Goal: Information Seeking & Learning: Check status

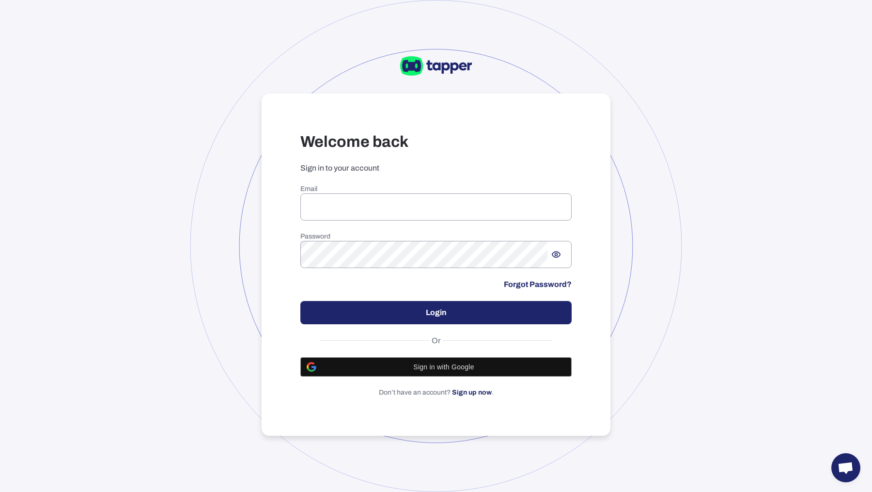
type input "**********"
click at [404, 309] on button "Login" at bounding box center [435, 312] width 271 height 23
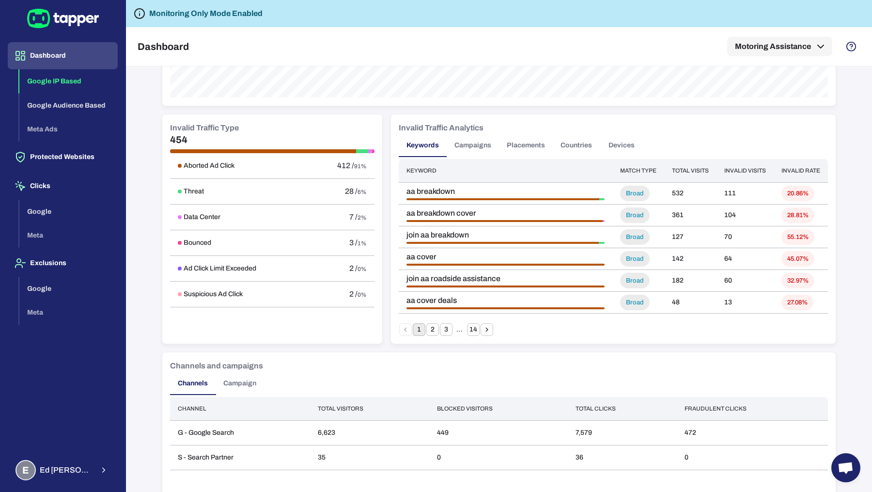
scroll to position [472, 0]
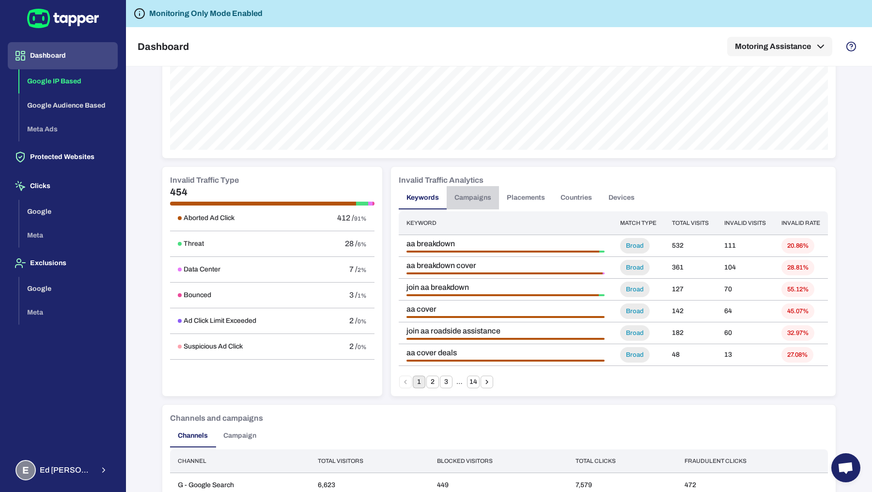
click at [474, 198] on button "Campaigns" at bounding box center [472, 197] width 52 height 23
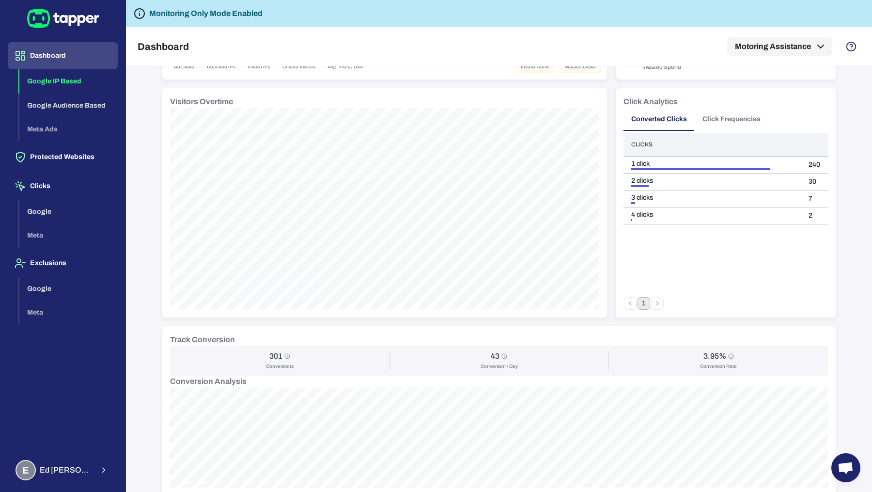
scroll to position [0, 0]
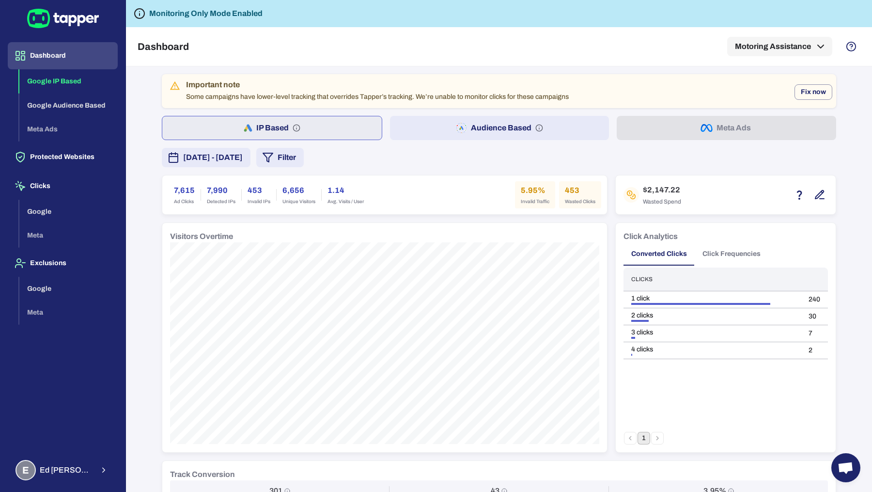
click at [243, 157] on span "September 9, 2025 - September 15, 2025" at bounding box center [213, 158] width 60 height 12
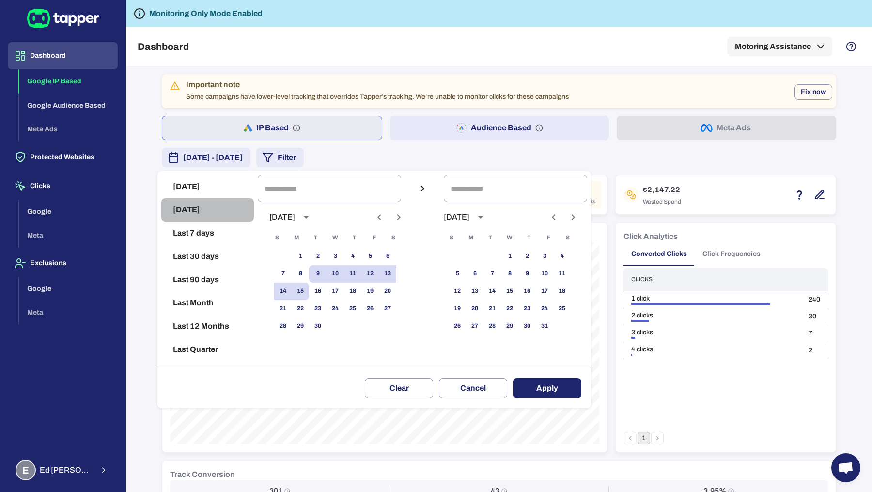
click at [215, 215] on button "Yesterday" at bounding box center [207, 209] width 92 height 23
type input "**********"
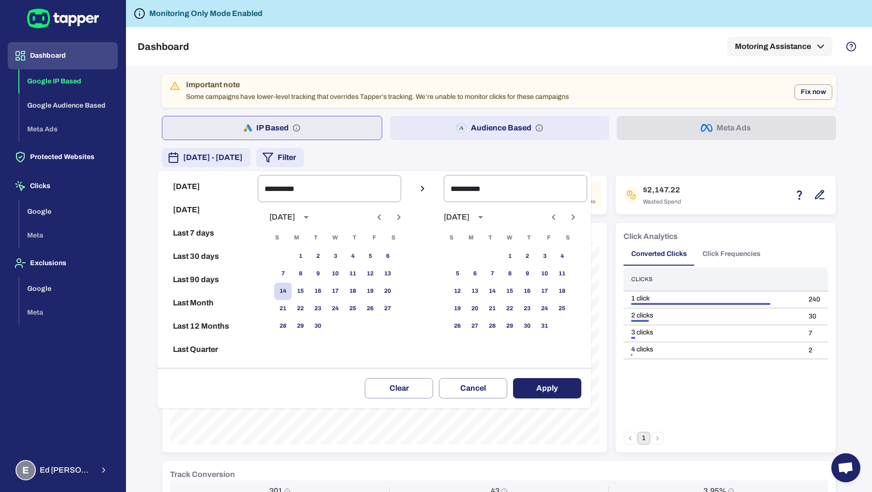
click at [539, 391] on button "Apply" at bounding box center [547, 388] width 68 height 20
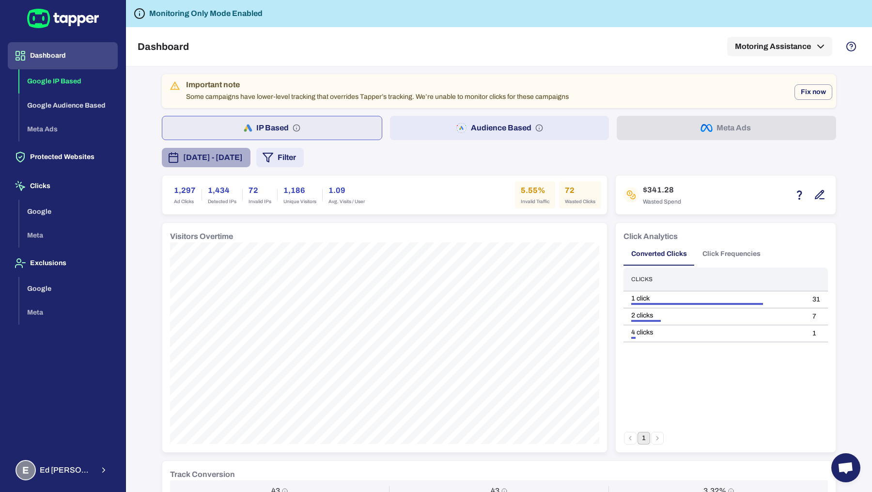
click at [243, 160] on span "September 14, 2025 - September 14, 2025" at bounding box center [213, 158] width 60 height 12
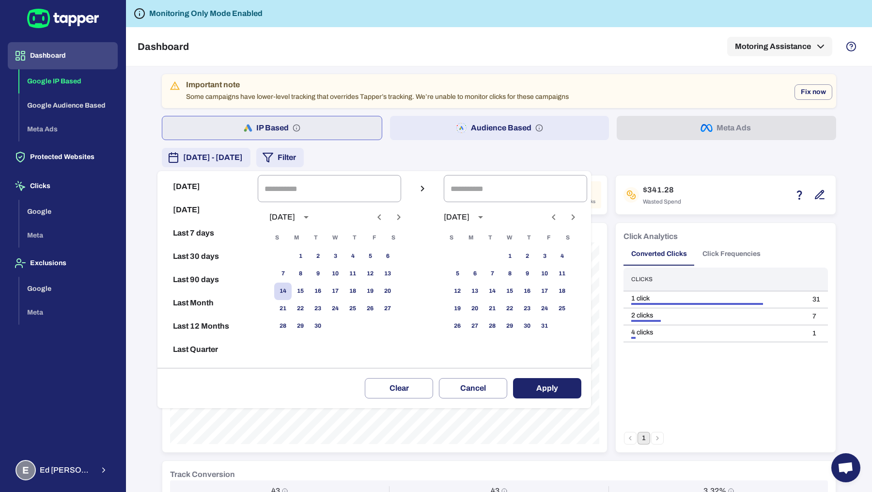
click at [197, 230] on button "Last 7 days" at bounding box center [207, 232] width 92 height 23
type input "**********"
click at [531, 384] on button "Apply" at bounding box center [547, 388] width 68 height 20
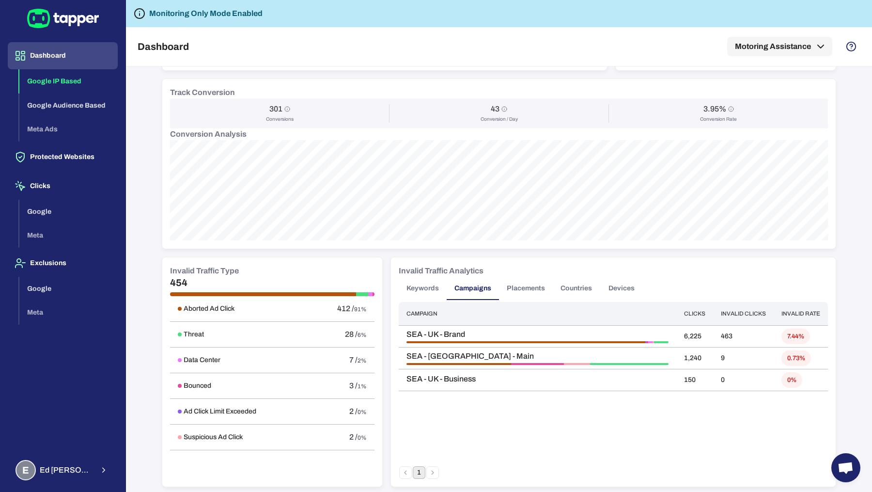
scroll to position [435, 0]
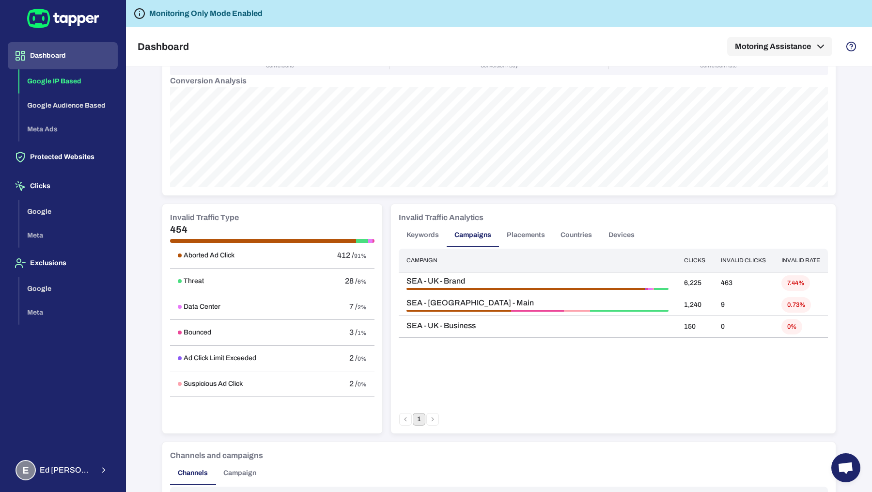
click at [501, 241] on button "Placements" at bounding box center [526, 234] width 54 height 23
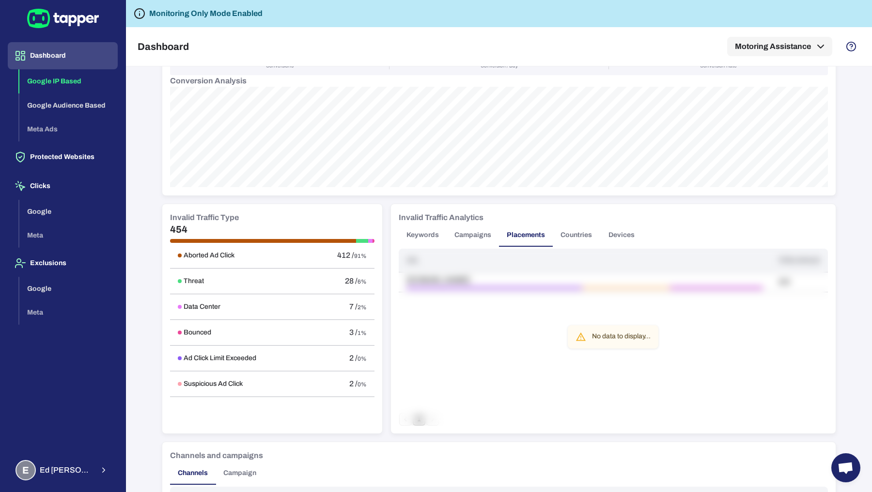
click at [411, 231] on button "Keywords" at bounding box center [423, 234] width 48 height 23
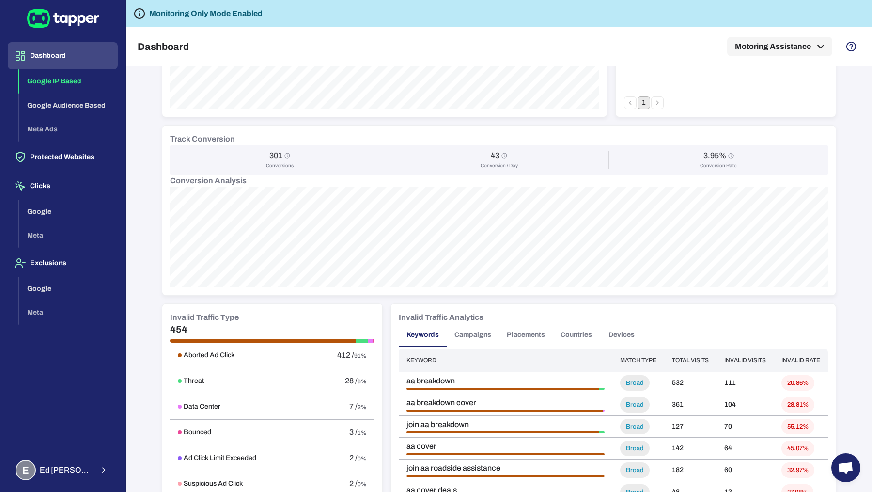
scroll to position [442, 0]
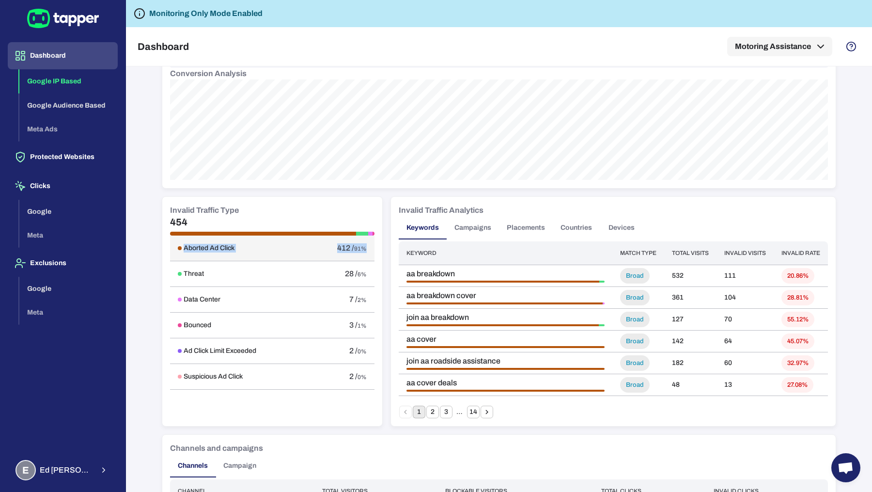
drag, startPoint x: 361, startPoint y: 247, endPoint x: 167, endPoint y: 250, distance: 194.7
click at [170, 250] on tr "Aborted Ad Click 412 / 91%" at bounding box center [272, 248] width 204 height 26
click at [467, 231] on button "Campaigns" at bounding box center [472, 227] width 52 height 23
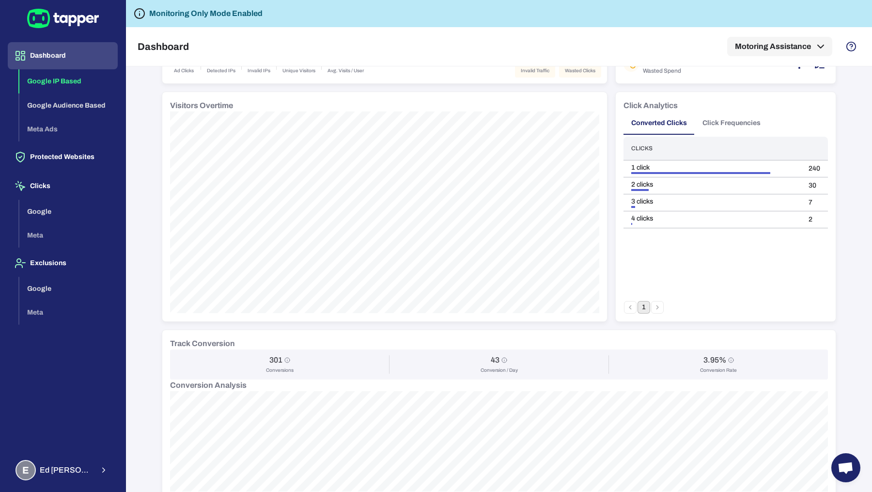
scroll to position [42, 0]
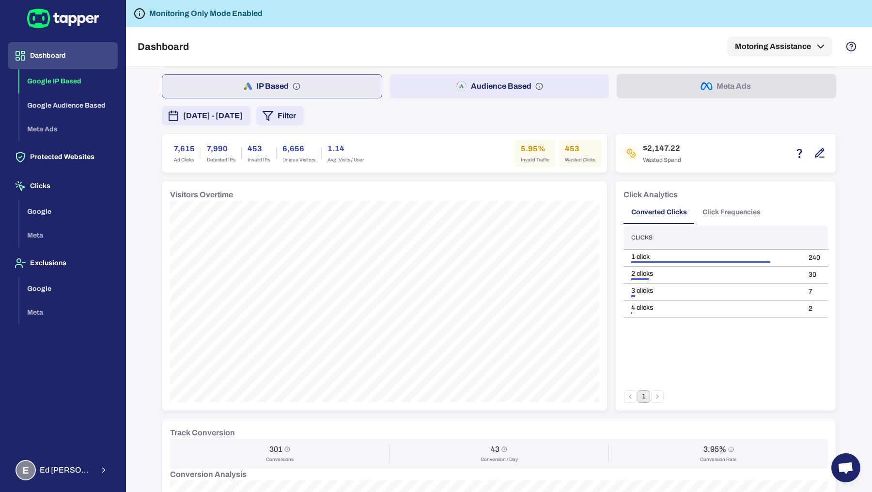
click at [478, 86] on button "Audience Based" at bounding box center [499, 86] width 219 height 24
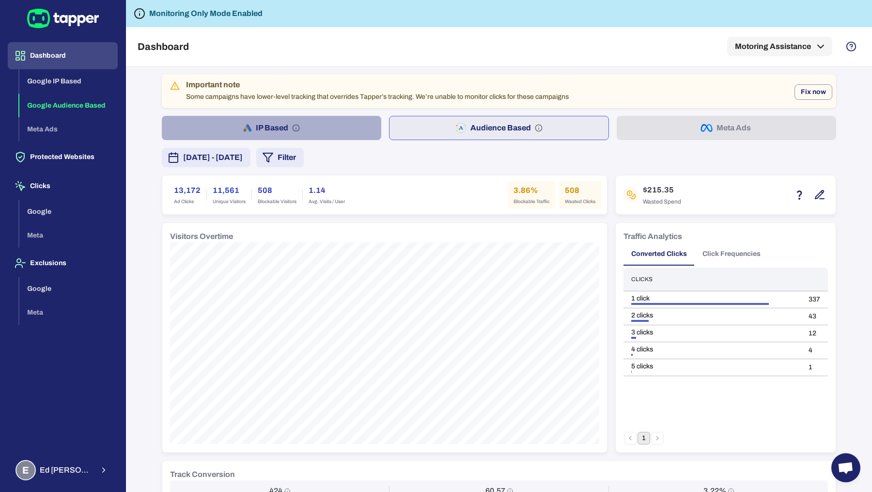
click at [229, 117] on button "IP Based" at bounding box center [271, 128] width 219 height 24
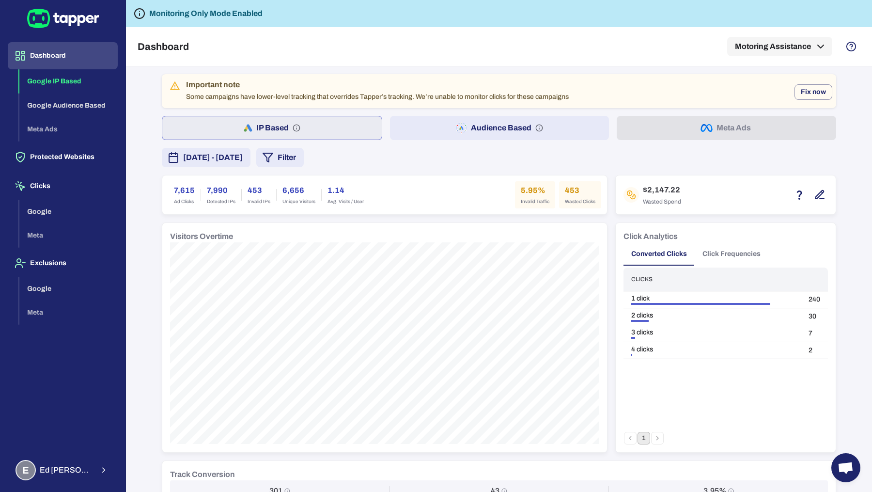
click at [438, 135] on button "Audience Based" at bounding box center [499, 128] width 219 height 24
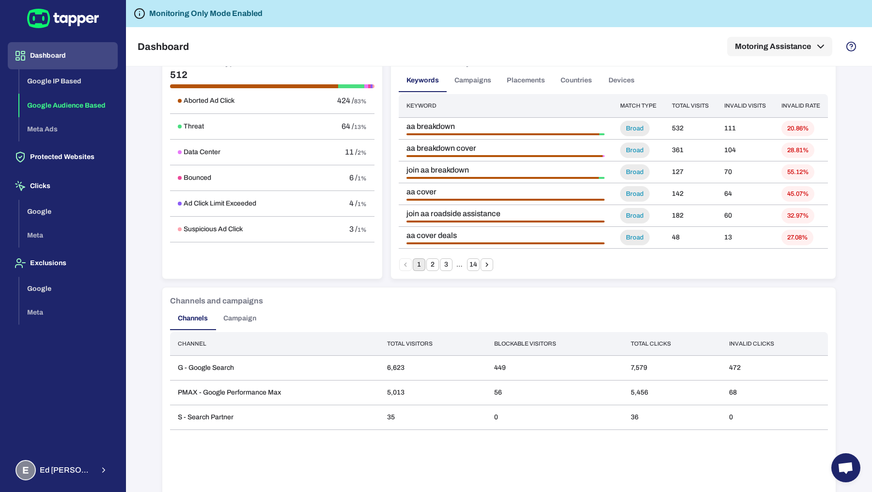
scroll to position [621, 0]
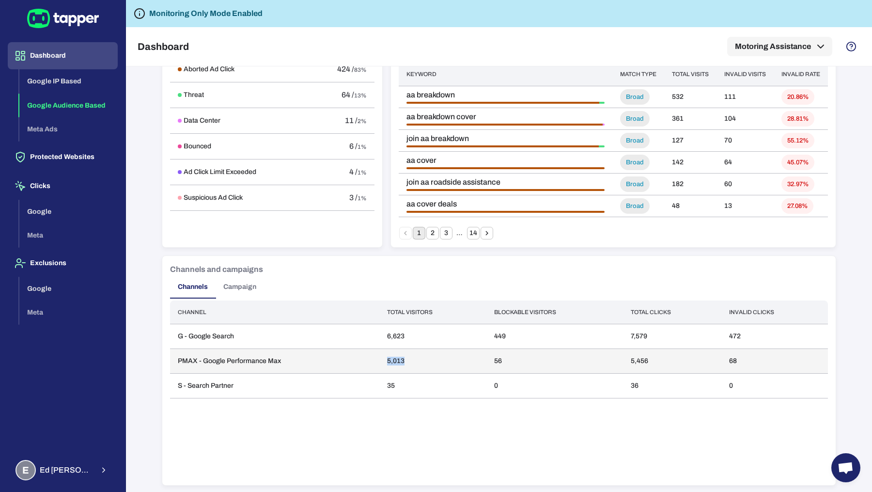
drag, startPoint x: 380, startPoint y: 360, endPoint x: 415, endPoint y: 358, distance: 34.9
click at [415, 358] on td "5,013" at bounding box center [433, 361] width 108 height 25
drag, startPoint x: 723, startPoint y: 357, endPoint x: 741, endPoint y: 356, distance: 17.9
click at [741, 356] on td "68" at bounding box center [774, 361] width 107 height 25
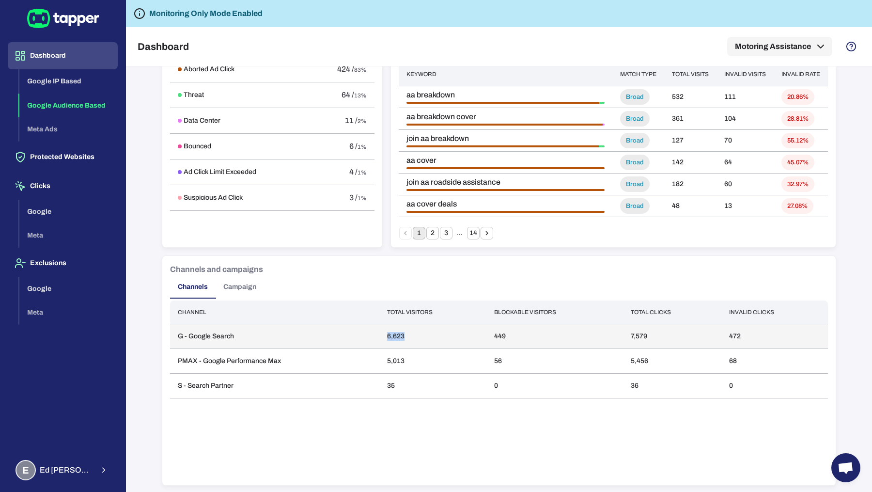
drag, startPoint x: 378, startPoint y: 334, endPoint x: 399, endPoint y: 338, distance: 21.1
click at [399, 338] on td "6,623" at bounding box center [433, 336] width 108 height 25
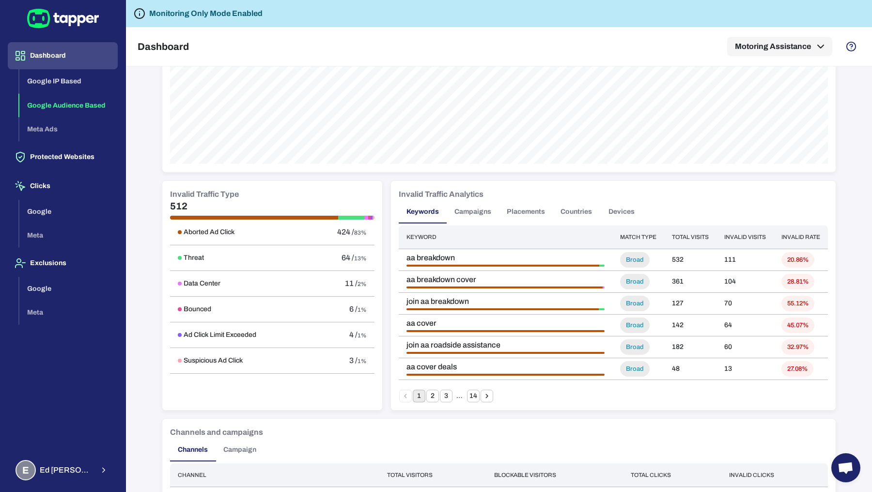
scroll to position [5, 0]
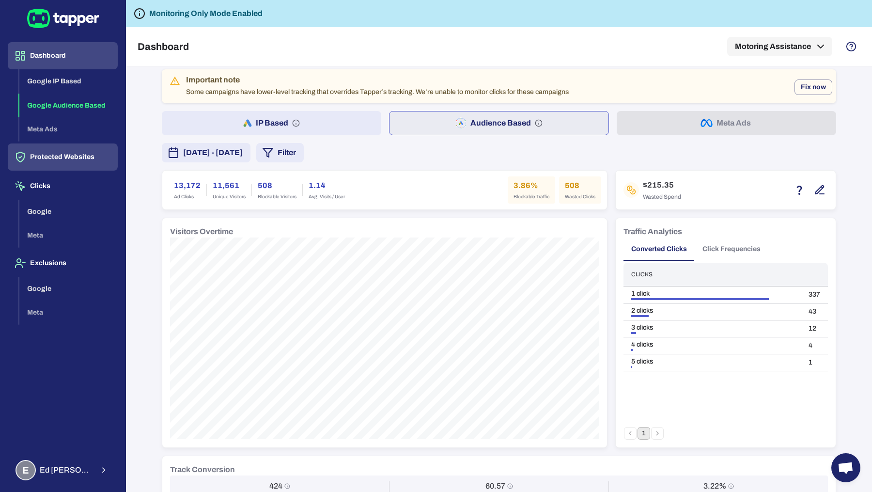
click at [85, 153] on button "Protected Websites" at bounding box center [63, 156] width 110 height 27
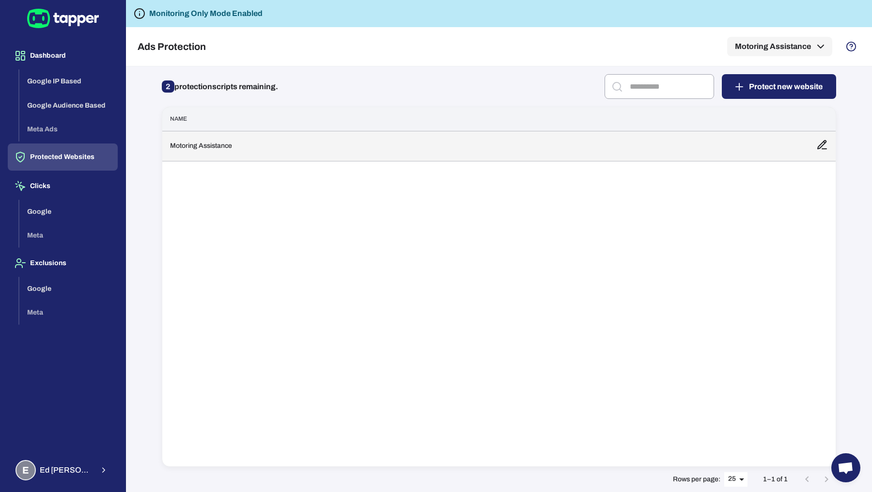
click at [312, 157] on td "Motoring Assistance" at bounding box center [485, 146] width 646 height 30
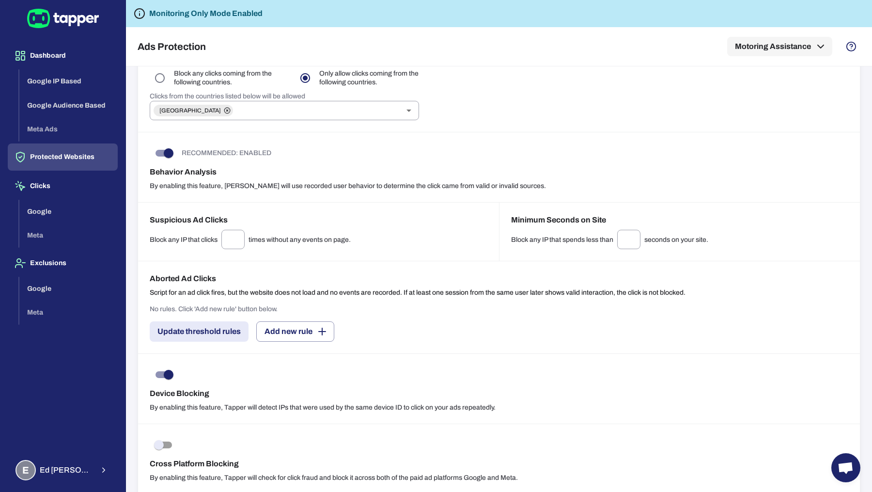
scroll to position [703, 0]
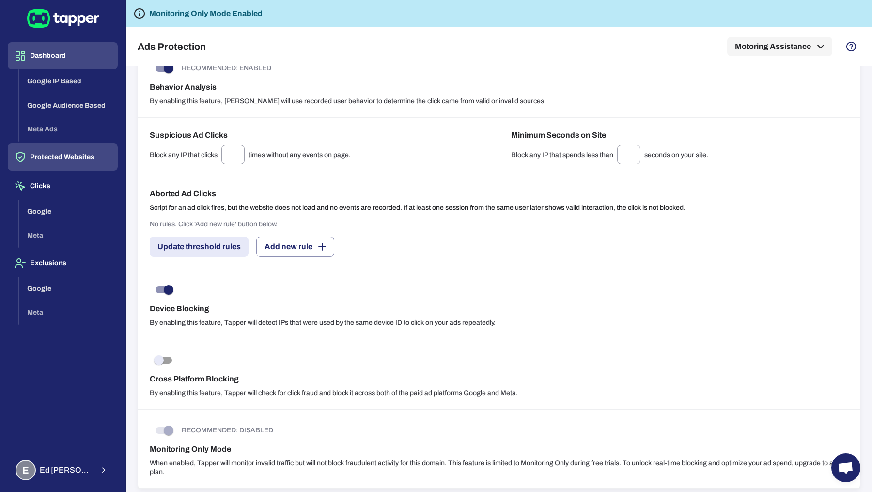
click at [43, 61] on button "Dashboard" at bounding box center [63, 55] width 110 height 27
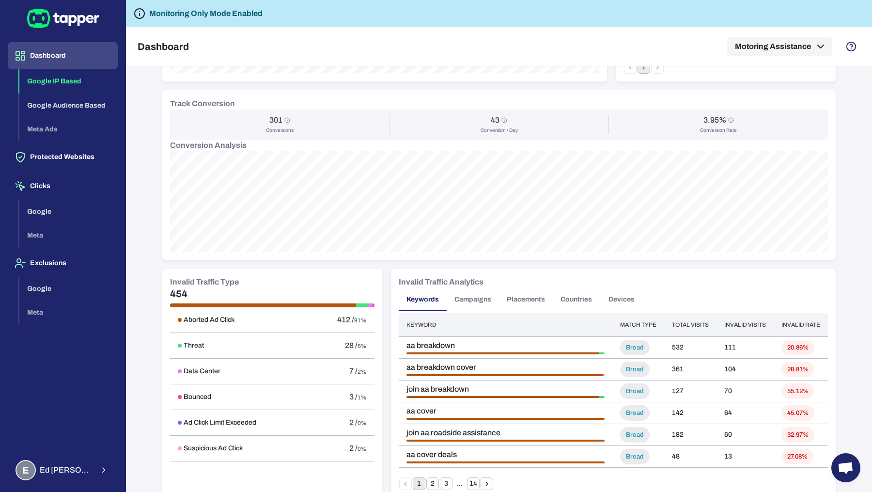
scroll to position [405, 0]
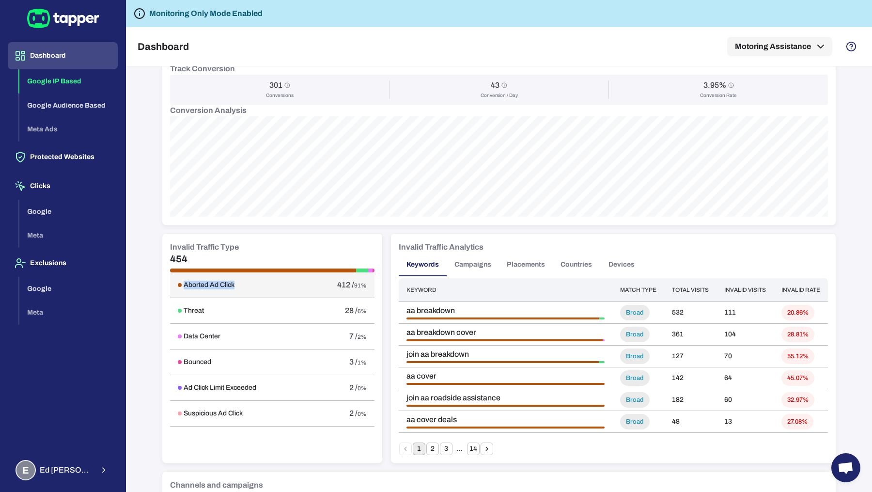
drag, startPoint x: 175, startPoint y: 284, endPoint x: 275, endPoint y: 283, distance: 99.8
click at [275, 283] on div "Aborted Ad Click" at bounding box center [239, 284] width 123 height 9
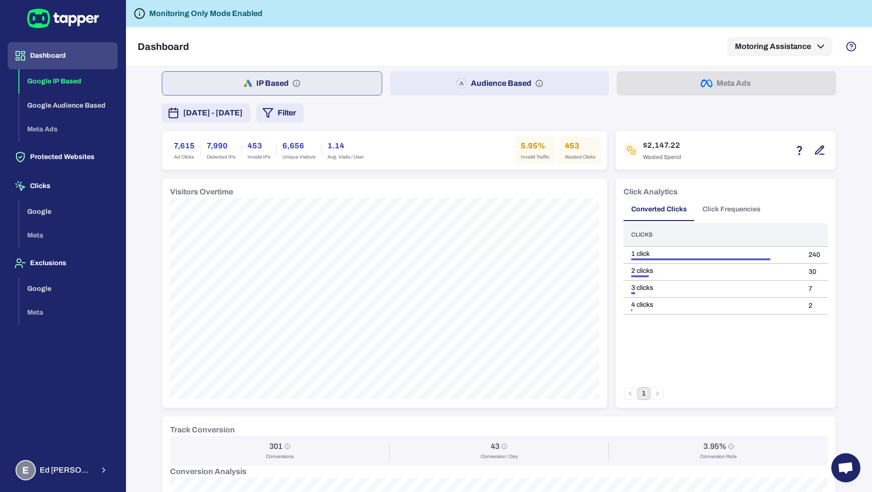
scroll to position [0, 0]
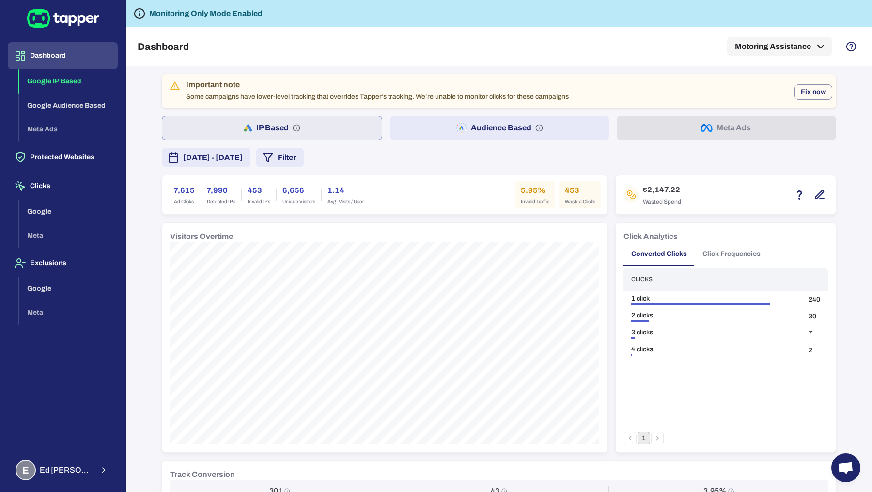
click at [238, 154] on span "September 9, 2025 - September 15, 2025" at bounding box center [213, 158] width 60 height 12
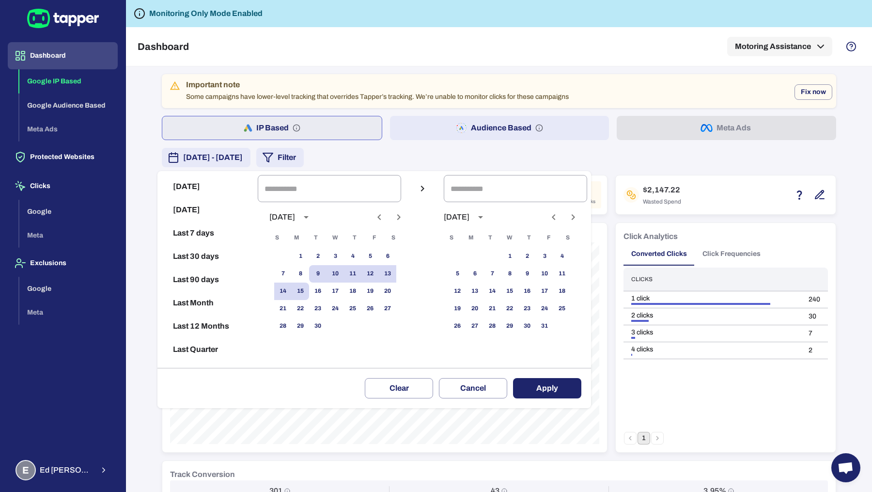
click at [154, 185] on div at bounding box center [436, 246] width 872 height 492
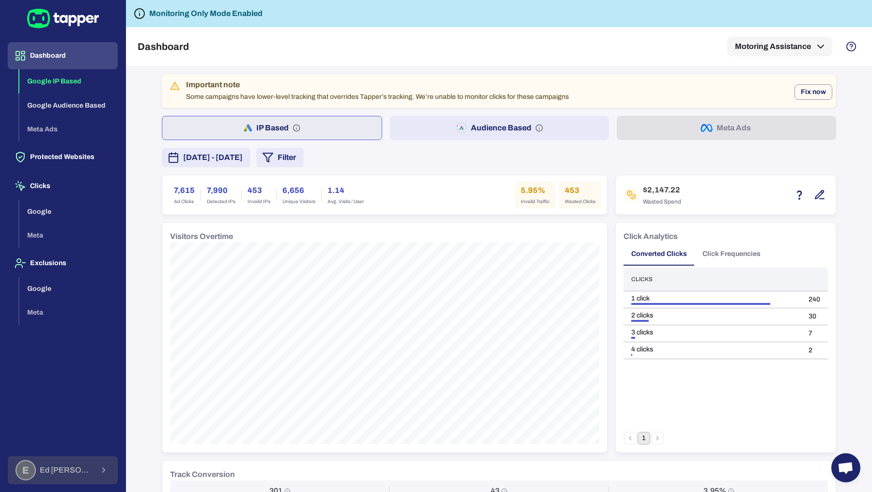
click at [39, 477] on div "E Ed Crawford" at bounding box center [54, 470] width 78 height 20
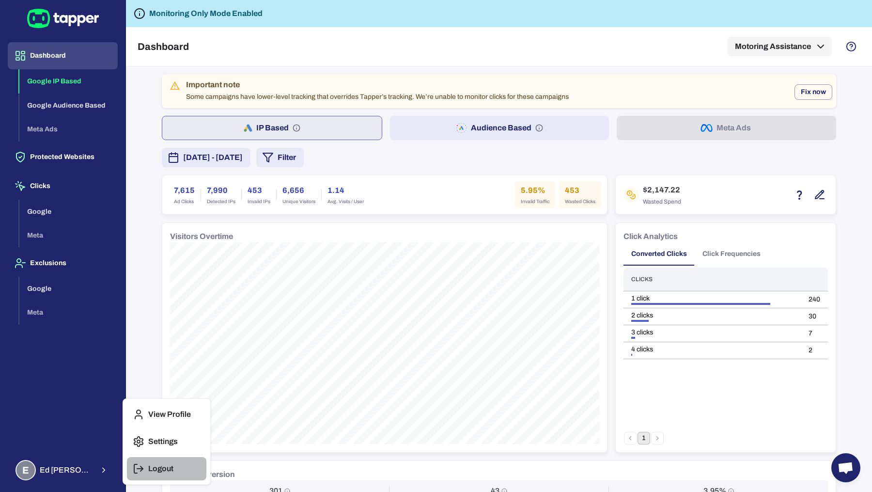
click at [139, 478] on button "Logout" at bounding box center [166, 468] width 79 height 23
